Goal: Task Accomplishment & Management: Manage account settings

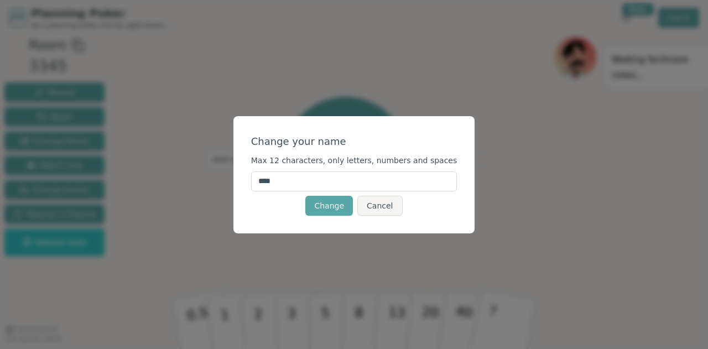
drag, startPoint x: 315, startPoint y: 180, endPoint x: 223, endPoint y: 176, distance: 91.8
click at [223, 176] on div "Change your name Max 12 characters, only letters, numbers and spaces **** Chang…" at bounding box center [354, 174] width 708 height 349
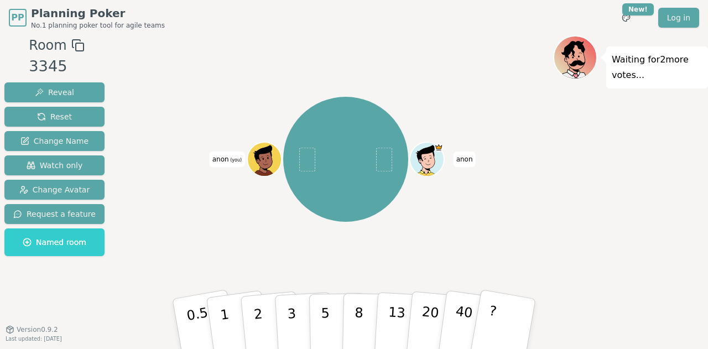
click at [234, 163] on span "anon (you)" at bounding box center [227, 158] width 35 height 15
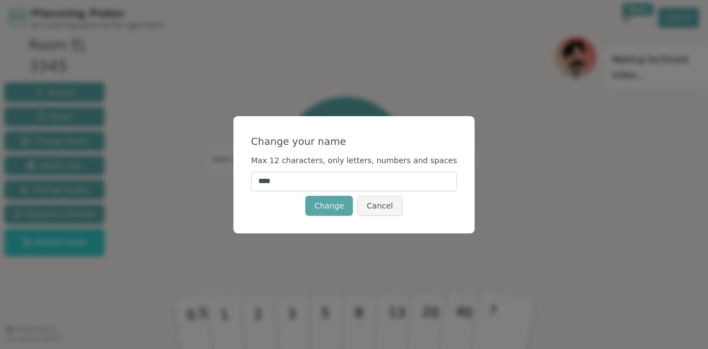
click at [290, 183] on input "****" at bounding box center [354, 181] width 206 height 20
type input "*"
type input "*****"
click at [334, 204] on button "Change" at bounding box center [329, 206] width 48 height 20
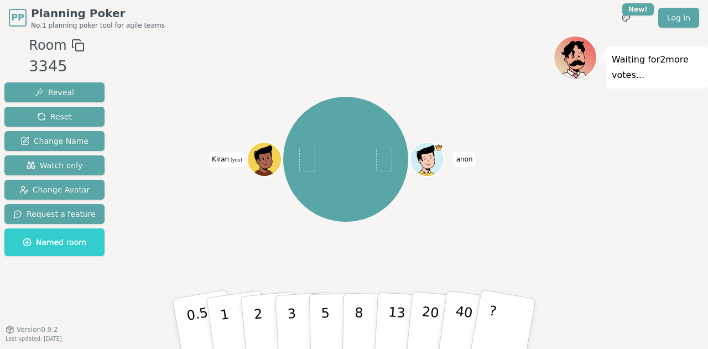
click at [465, 160] on span "anon" at bounding box center [464, 158] width 22 height 15
click at [475, 161] on div "[PERSON_NAME] (you)" at bounding box center [345, 159] width 415 height 208
click at [468, 159] on span "anon" at bounding box center [464, 158] width 22 height 15
click at [468, 157] on span "anon" at bounding box center [464, 158] width 22 height 15
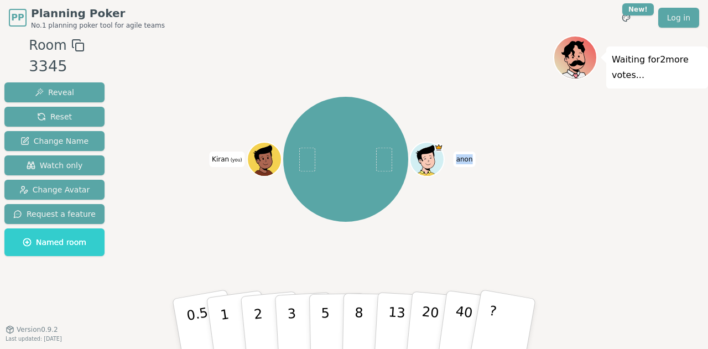
click at [468, 157] on span "anon" at bounding box center [464, 158] width 22 height 15
drag, startPoint x: 467, startPoint y: 157, endPoint x: 449, endPoint y: 166, distance: 20.5
click at [449, 166] on div "[PERSON_NAME] (you)" at bounding box center [345, 159] width 415 height 208
drag, startPoint x: 258, startPoint y: 160, endPoint x: 227, endPoint y: 164, distance: 31.8
click at [283, 164] on div "[PERSON_NAME] (you)" at bounding box center [345, 159] width 125 height 125
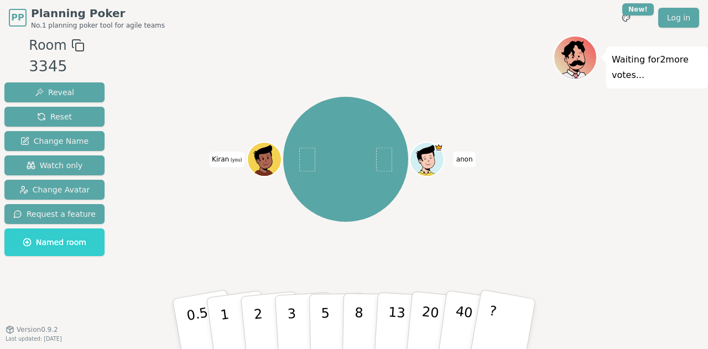
click at [246, 161] on div "[PERSON_NAME] (you)" at bounding box center [345, 159] width 415 height 208
click at [259, 171] on div at bounding box center [265, 170] width 33 height 30
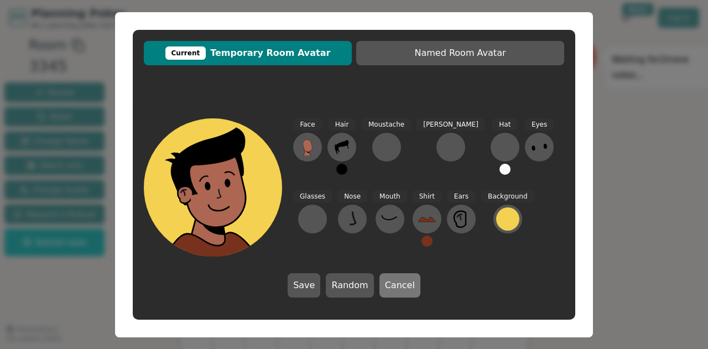
click at [411, 281] on button "Cancel" at bounding box center [399, 285] width 41 height 24
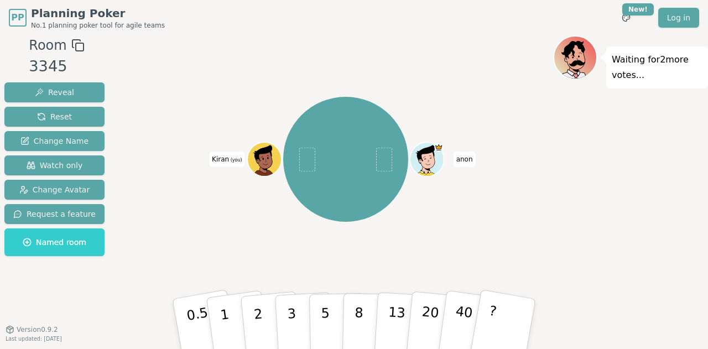
click at [459, 162] on span "anon" at bounding box center [464, 158] width 22 height 15
click at [65, 238] on span "Named room" at bounding box center [55, 242] width 64 height 11
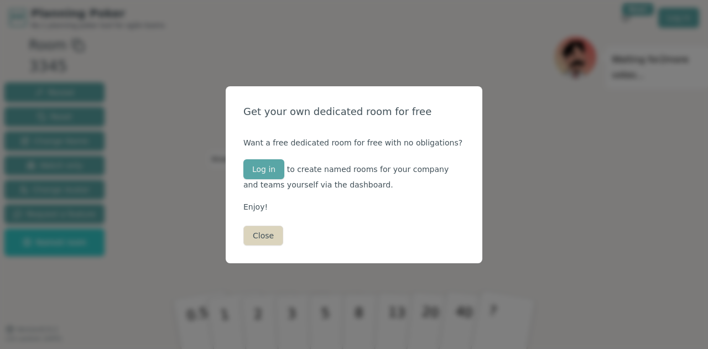
click at [259, 237] on button "Close" at bounding box center [263, 236] width 40 height 20
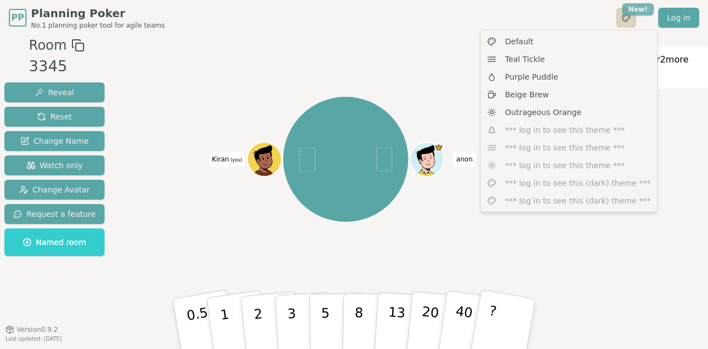
click at [640, 8] on html "PP Planning Poker No.1 planning poker tool for agile teams Toggle theme New! Lo…" at bounding box center [354, 174] width 708 height 349
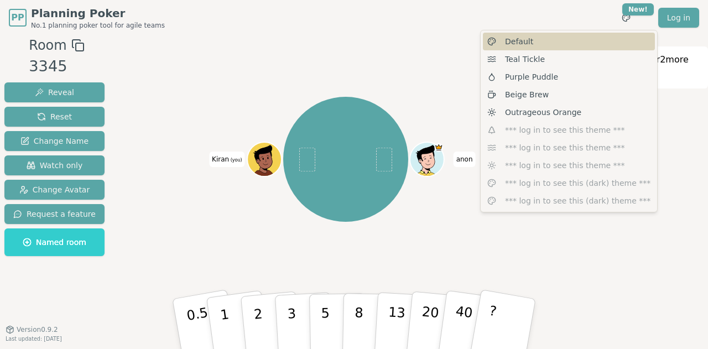
click at [509, 43] on span "Default" at bounding box center [519, 41] width 28 height 11
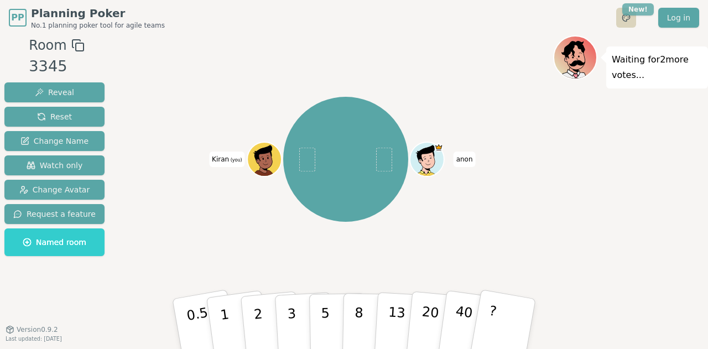
click at [641, 7] on html "PP Planning Poker No.1 planning poker tool for agile teams Toggle theme New! Lo…" at bounding box center [354, 174] width 708 height 349
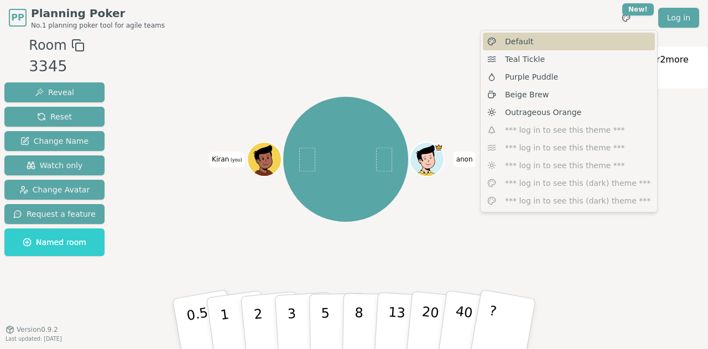
click at [509, 45] on span "Default" at bounding box center [519, 41] width 28 height 11
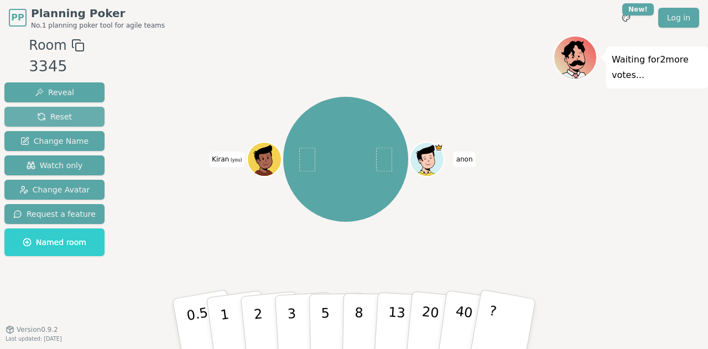
click at [45, 115] on span "Reset" at bounding box center [54, 116] width 35 height 11
click at [47, 119] on span "Reset" at bounding box center [54, 116] width 35 height 11
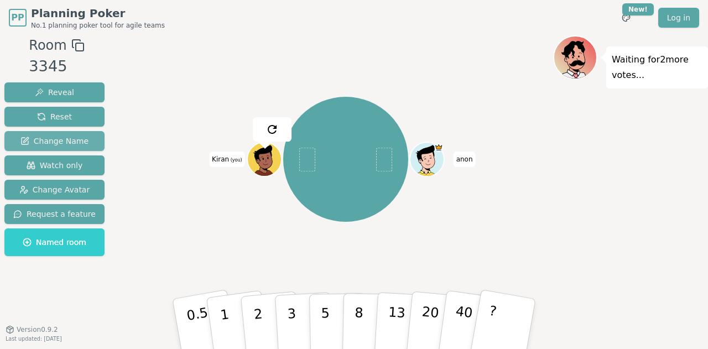
click at [42, 142] on span "Change Name" at bounding box center [54, 140] width 68 height 11
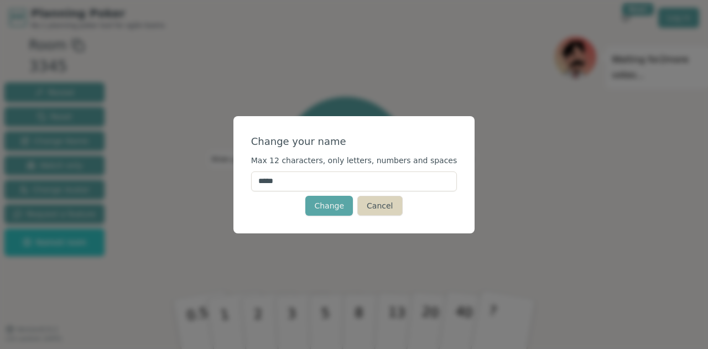
click at [377, 205] on button "Cancel" at bounding box center [379, 206] width 45 height 20
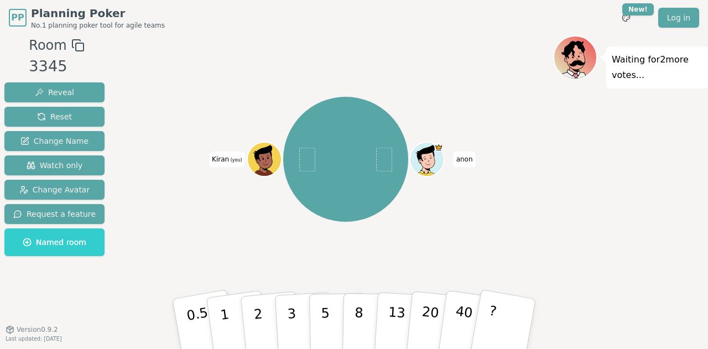
click at [461, 161] on span "anon" at bounding box center [464, 158] width 22 height 15
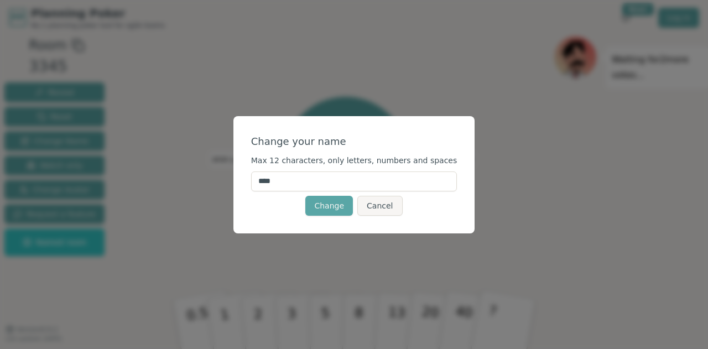
click at [390, 202] on button "Cancel" at bounding box center [379, 206] width 45 height 20
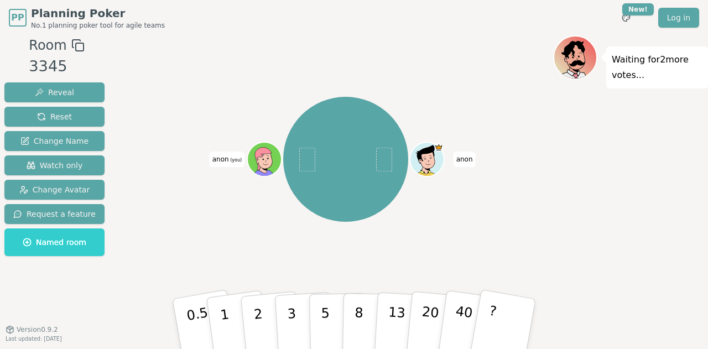
click at [233, 160] on span "(you)" at bounding box center [235, 160] width 13 height 5
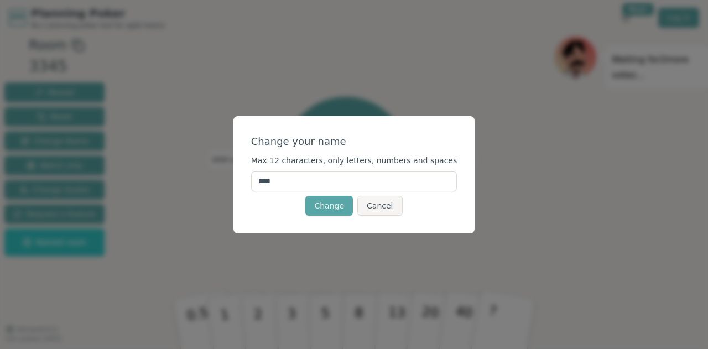
drag, startPoint x: 299, startPoint y: 180, endPoint x: 182, endPoint y: 170, distance: 117.1
click at [182, 170] on div "Change your name Max 12 characters, only letters, numbers and spaces **** Chang…" at bounding box center [354, 174] width 708 height 349
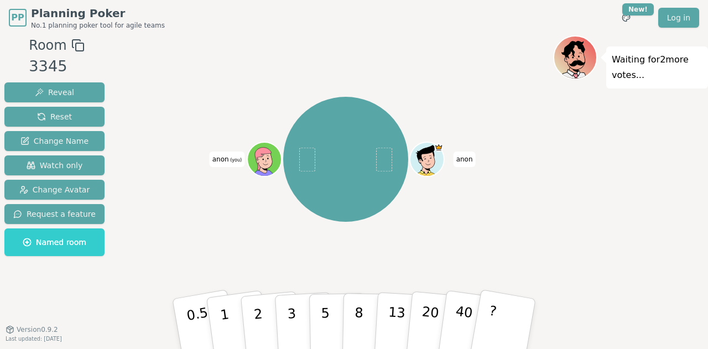
click at [221, 159] on span "anon (you)" at bounding box center [227, 158] width 35 height 15
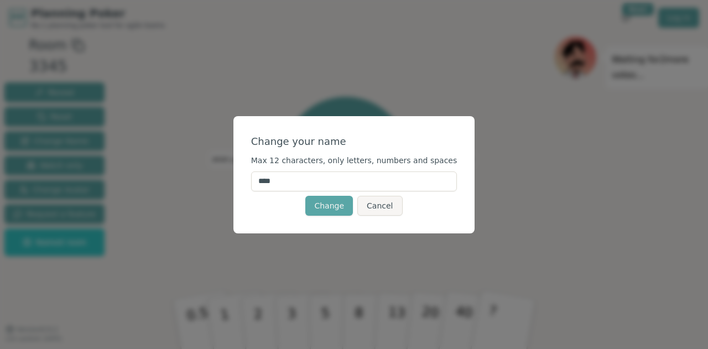
click at [285, 182] on input "****" at bounding box center [354, 181] width 206 height 20
type input "*****"
click at [328, 207] on button "Change" at bounding box center [329, 206] width 48 height 20
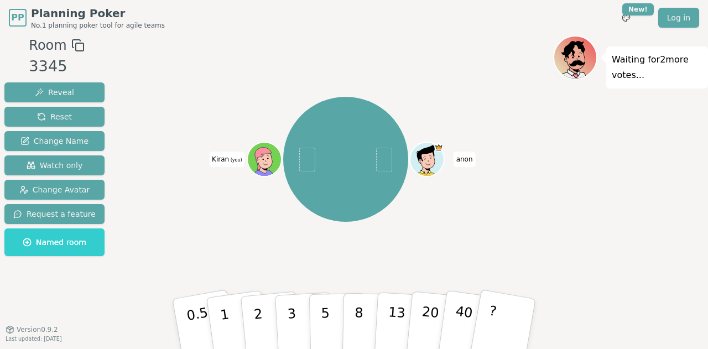
click at [467, 159] on span "anon" at bounding box center [464, 158] width 22 height 15
